Goal: Obtain resource: Obtain resource

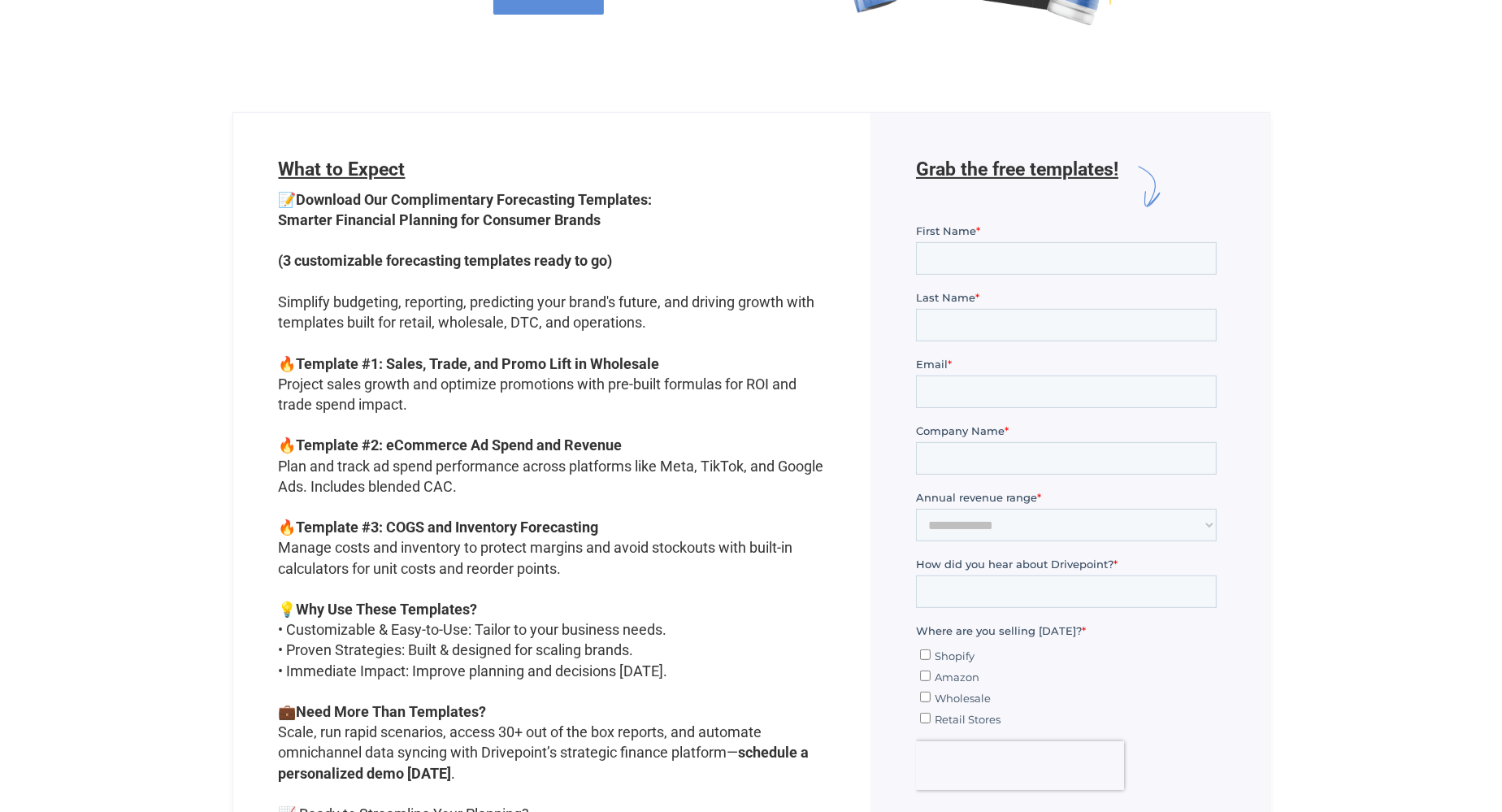
scroll to position [391, 0]
drag, startPoint x: 673, startPoint y: 364, endPoint x: 392, endPoint y: 360, distance: 281.0
click at [392, 360] on p "📝 Download Our Complimentary Forecasting Templates: Smarter Financial Planning …" at bounding box center [552, 537] width 547 height 701
copy strong "Sales, Trade, and Promo Lift in Wholesale"
click at [775, 73] on div at bounding box center [751, 84] width 1502 height 52
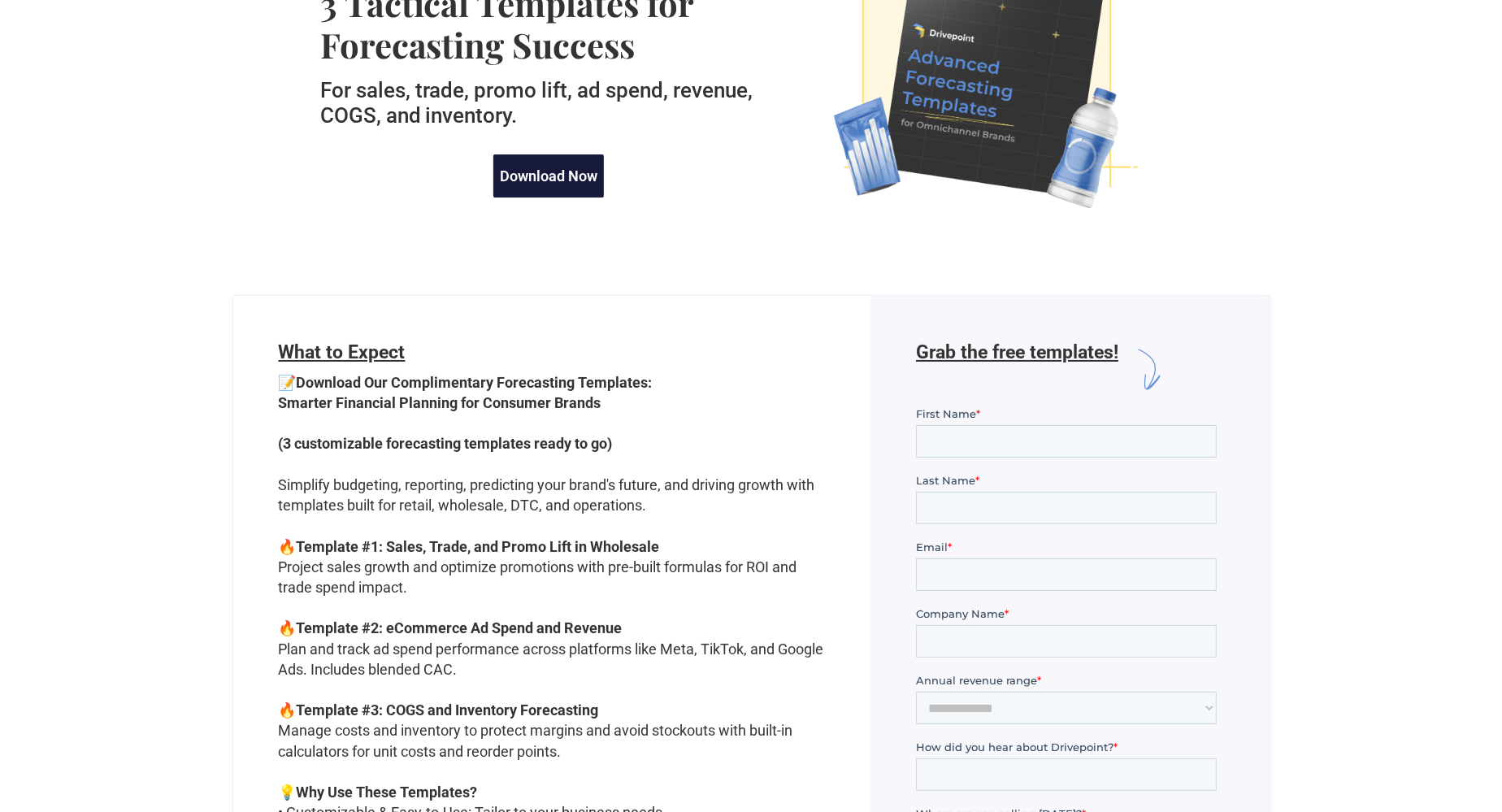
scroll to position [217, 0]
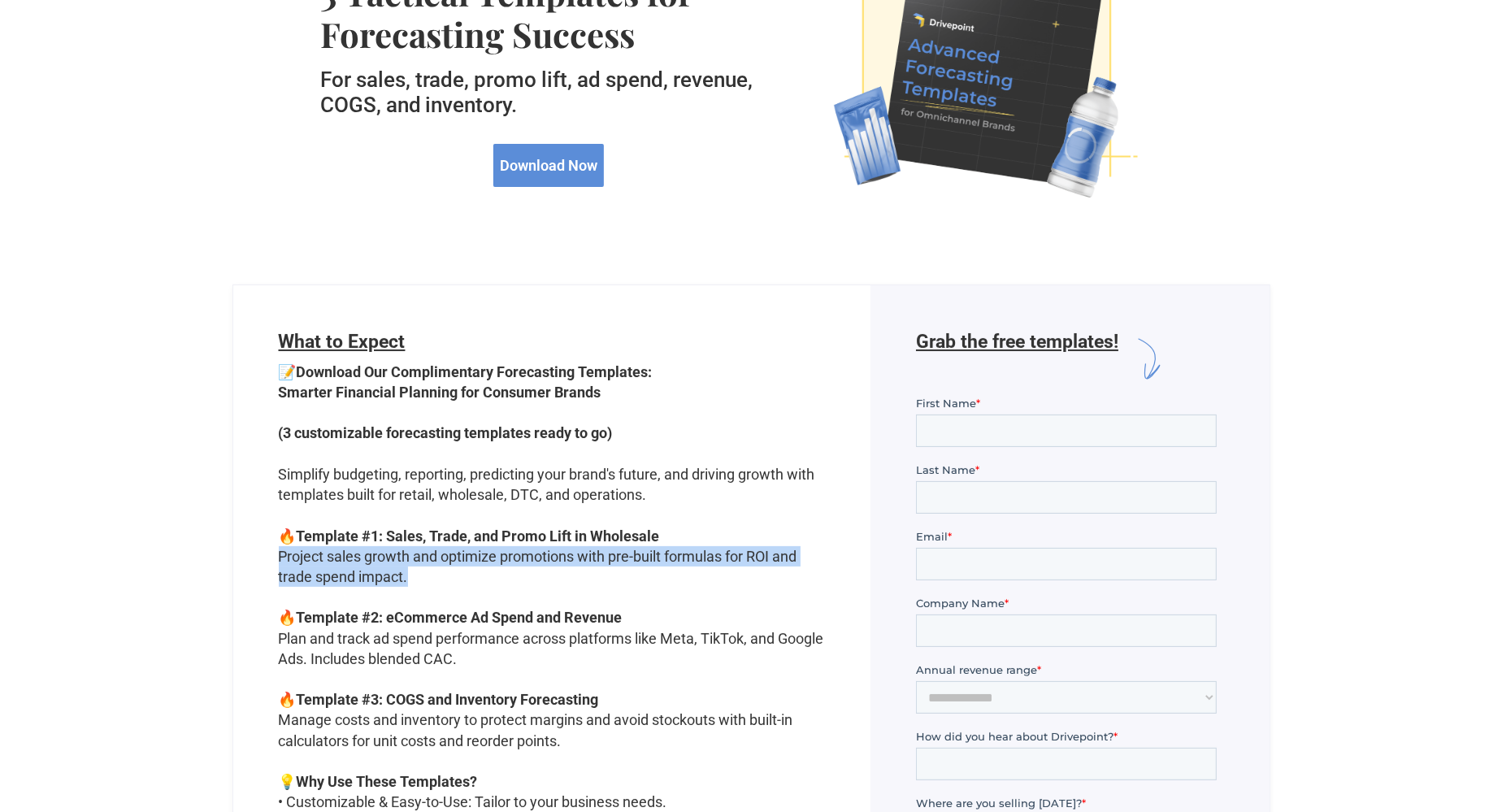
drag, startPoint x: 414, startPoint y: 573, endPoint x: 274, endPoint y: 563, distance: 140.4
click at [274, 563] on div "What to Expect 📝 Download Our Complimentary Forecasting Templates: Smarter Fina…" at bounding box center [552, 684] width 638 height 797
copy p "Project sales growth and optimize promotions with pre-built formulas for ROI an…"
